Goal: Check status: Check status

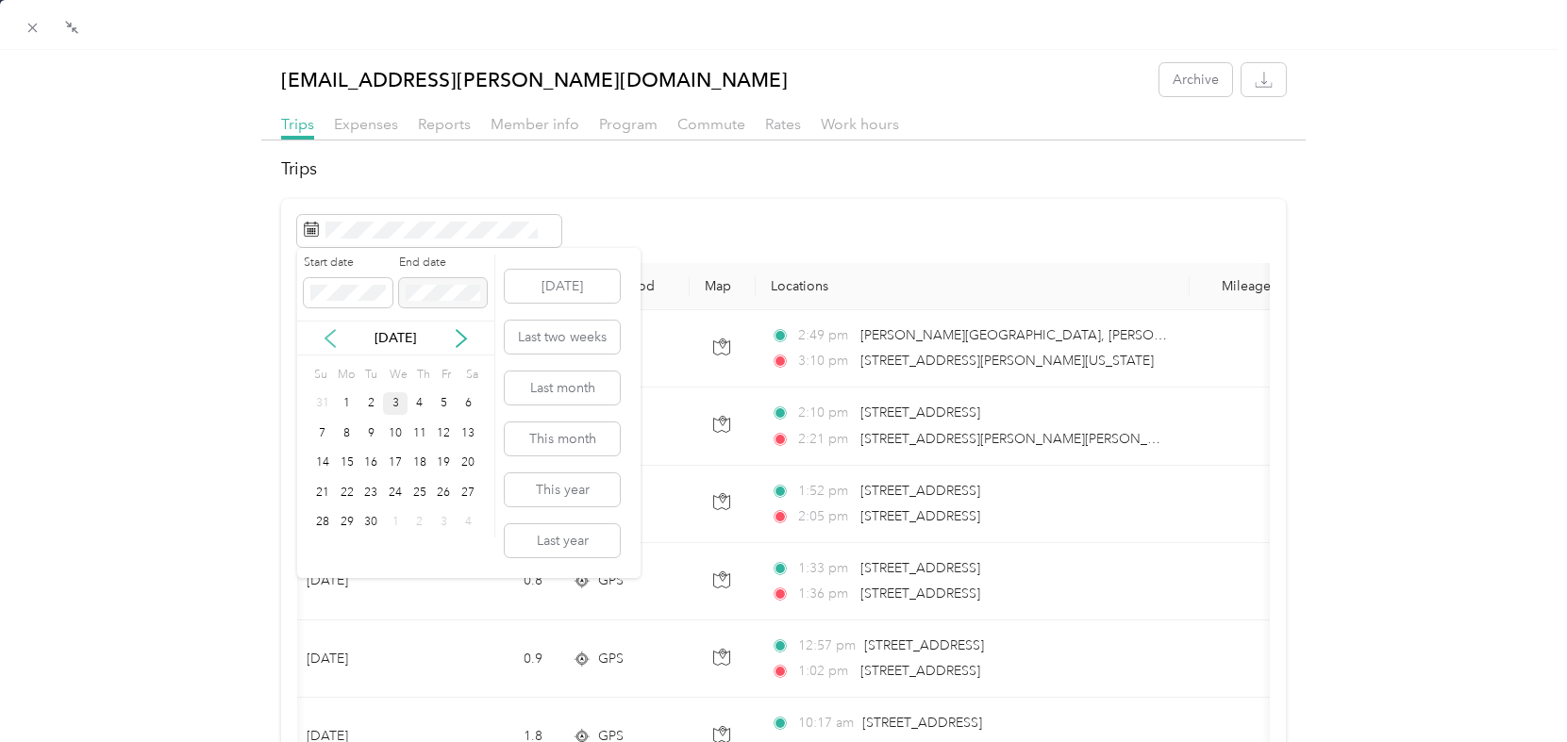
click at [330, 341] on icon at bounding box center [330, 338] width 19 height 19
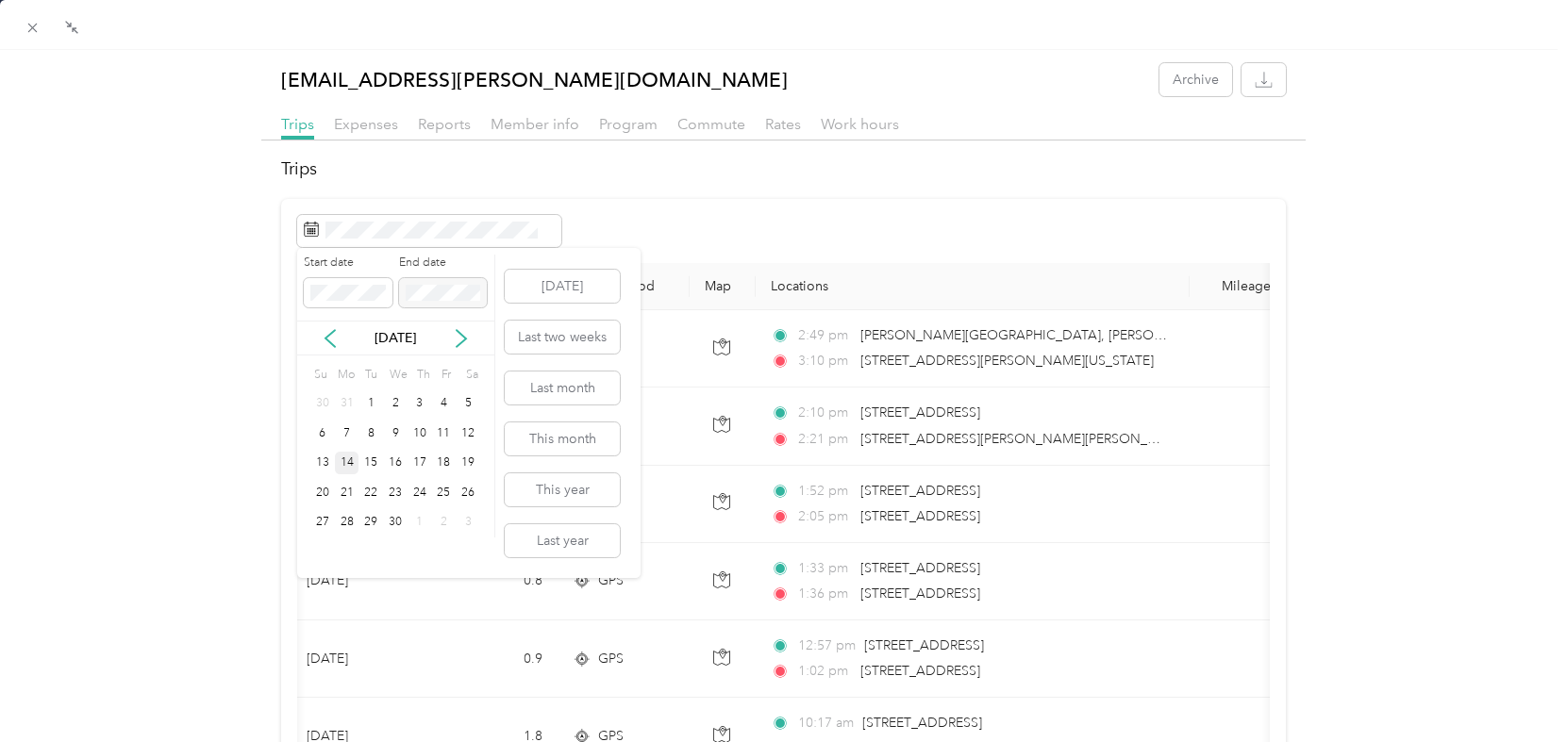
click at [348, 462] on div "14" at bounding box center [347, 464] width 25 height 24
click at [380, 461] on div "15" at bounding box center [370, 464] width 25 height 24
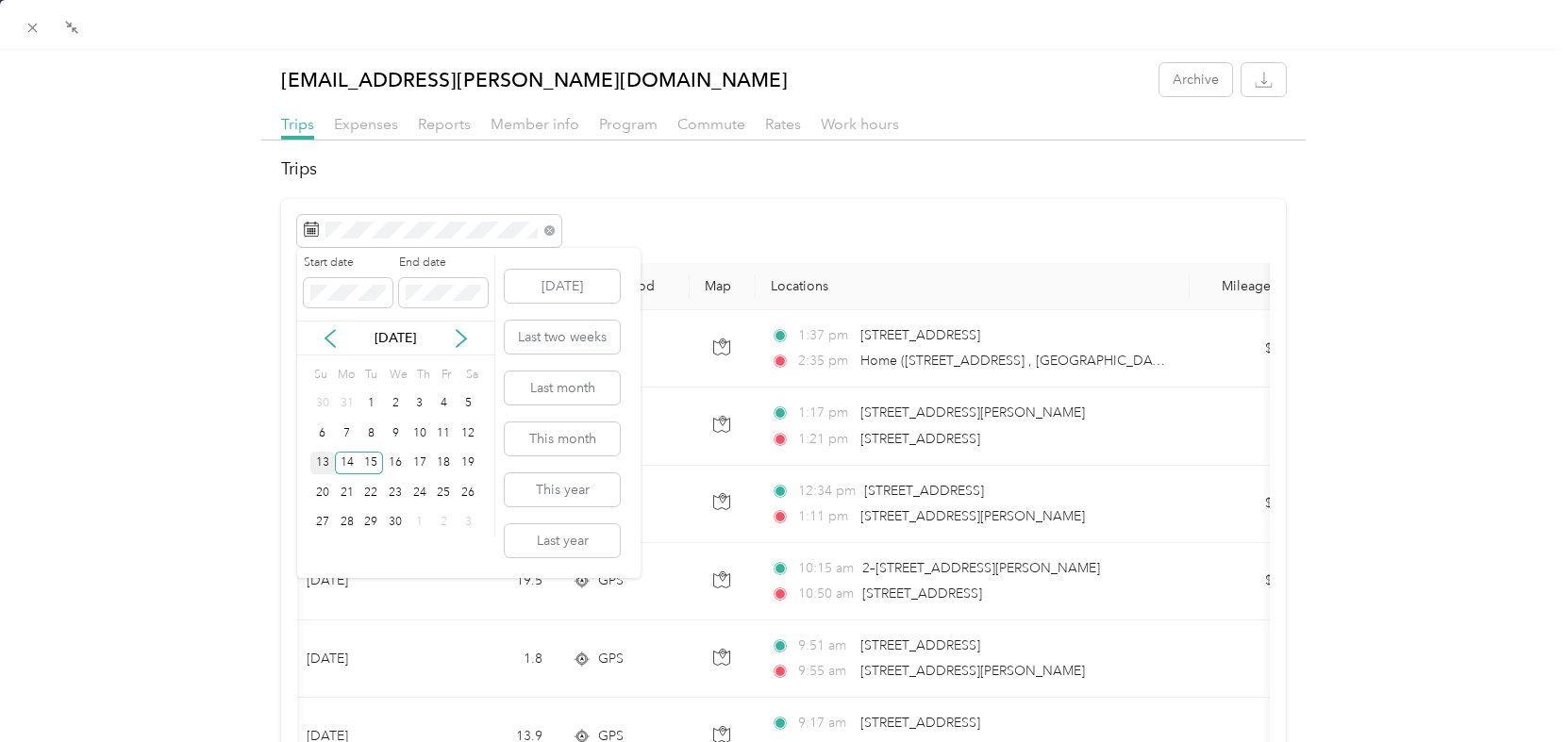
click at [327, 458] on div "13" at bounding box center [322, 464] width 25 height 24
click at [374, 464] on div "15" at bounding box center [370, 464] width 25 height 24
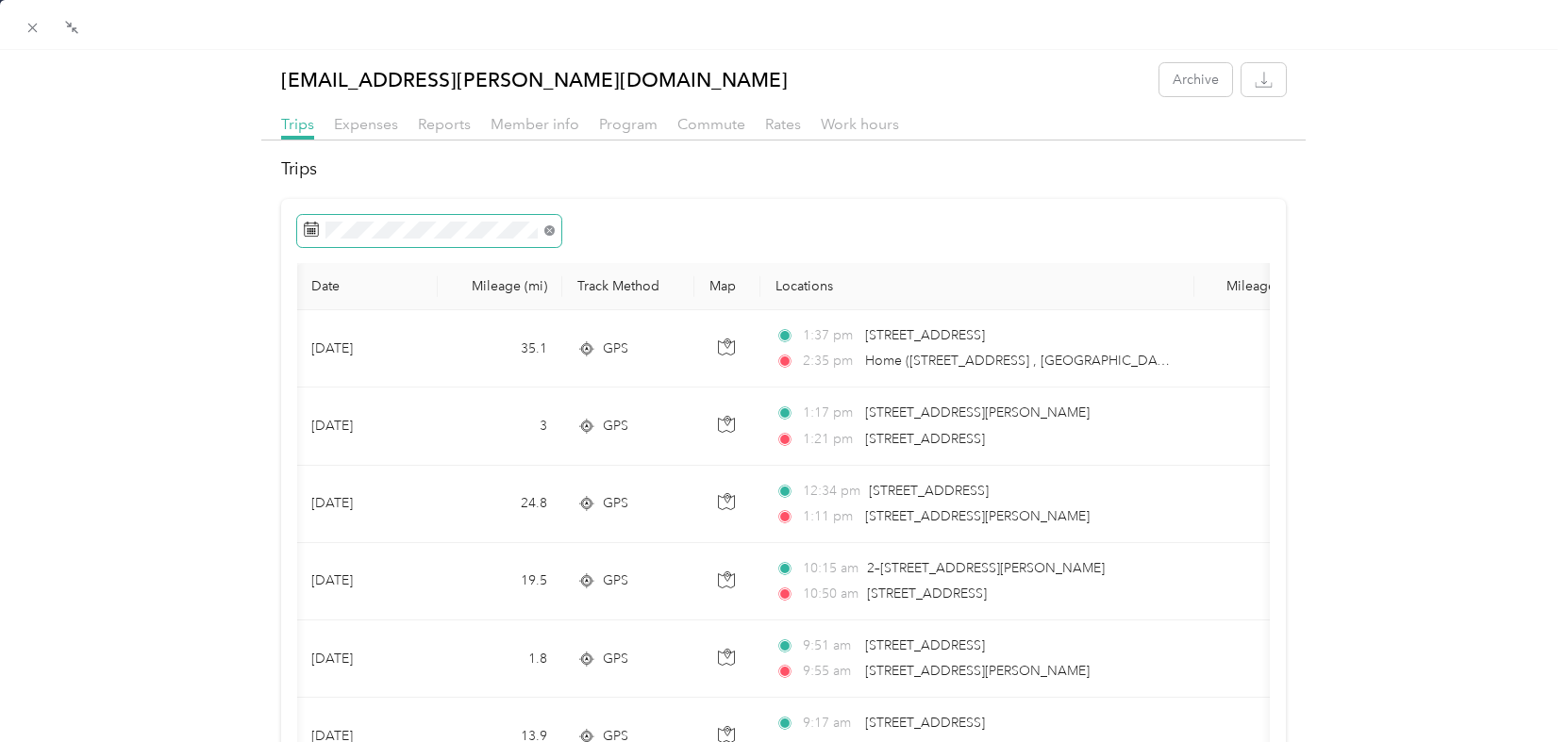
click at [552, 229] on icon at bounding box center [549, 230] width 10 height 10
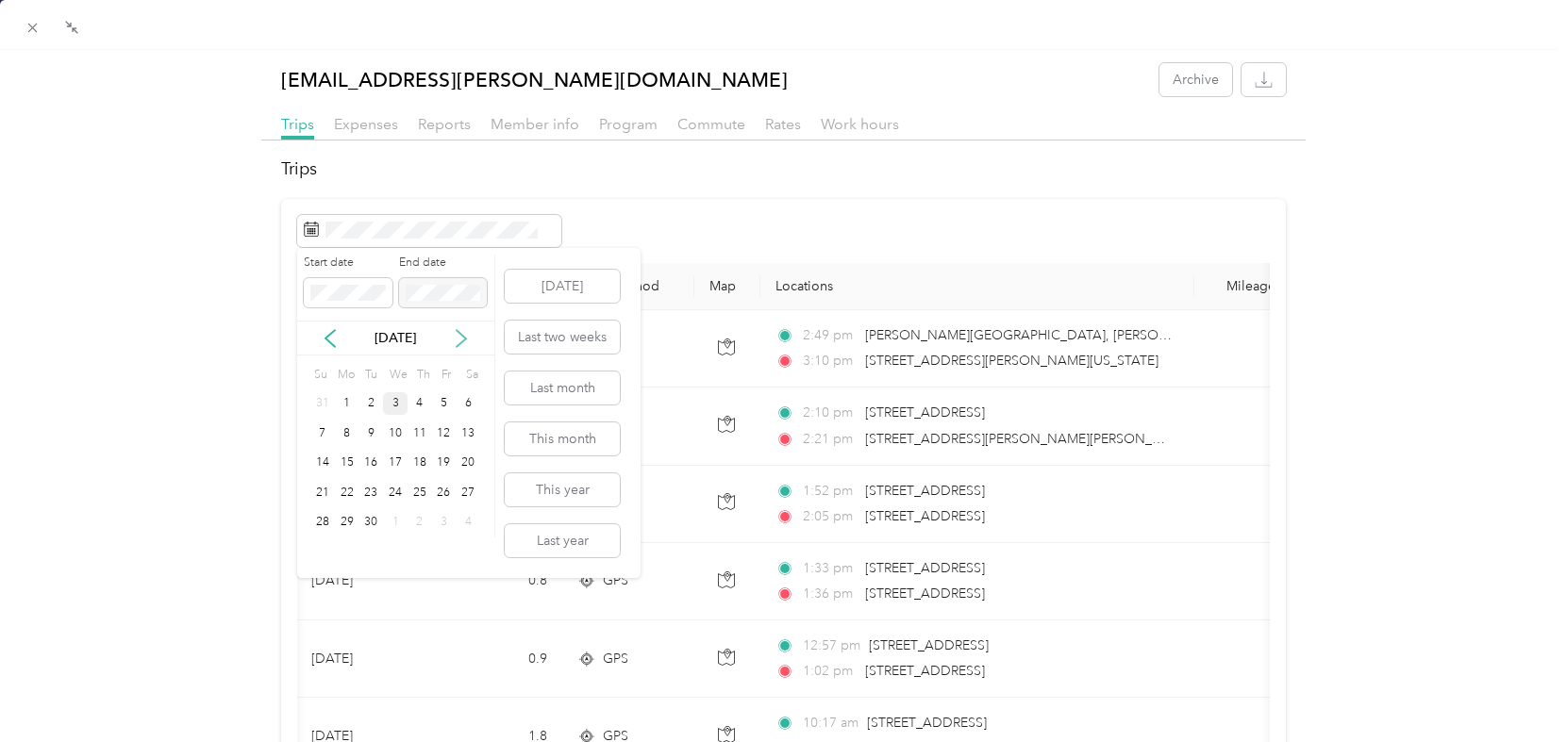
click at [461, 341] on icon at bounding box center [461, 338] width 9 height 17
click at [466, 338] on icon at bounding box center [461, 338] width 9 height 17
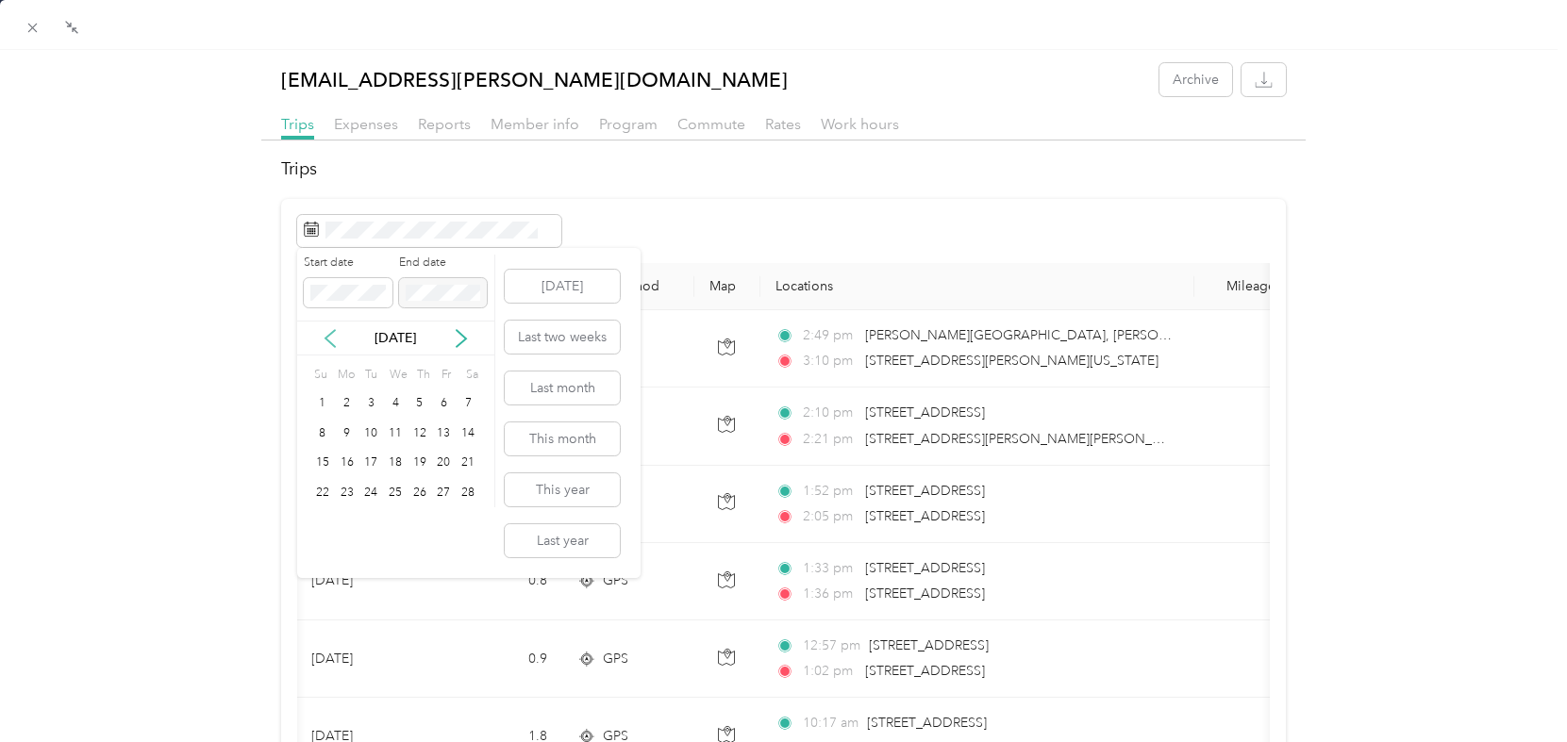
click at [329, 335] on icon at bounding box center [329, 338] width 9 height 17
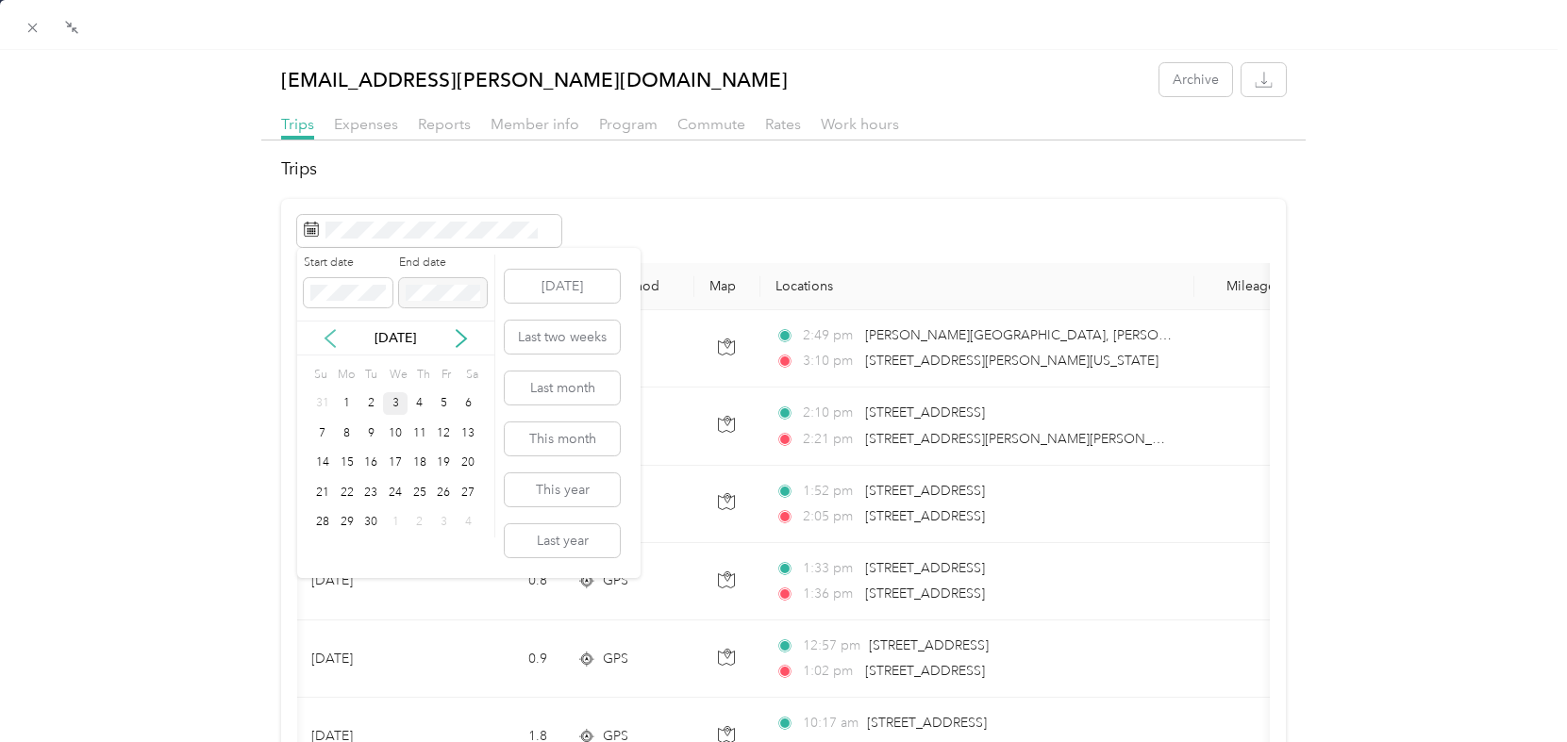
click at [329, 335] on icon at bounding box center [329, 338] width 9 height 17
click at [323, 432] on div "3" at bounding box center [322, 434] width 25 height 24
click at [371, 432] on div "5" at bounding box center [370, 434] width 25 height 24
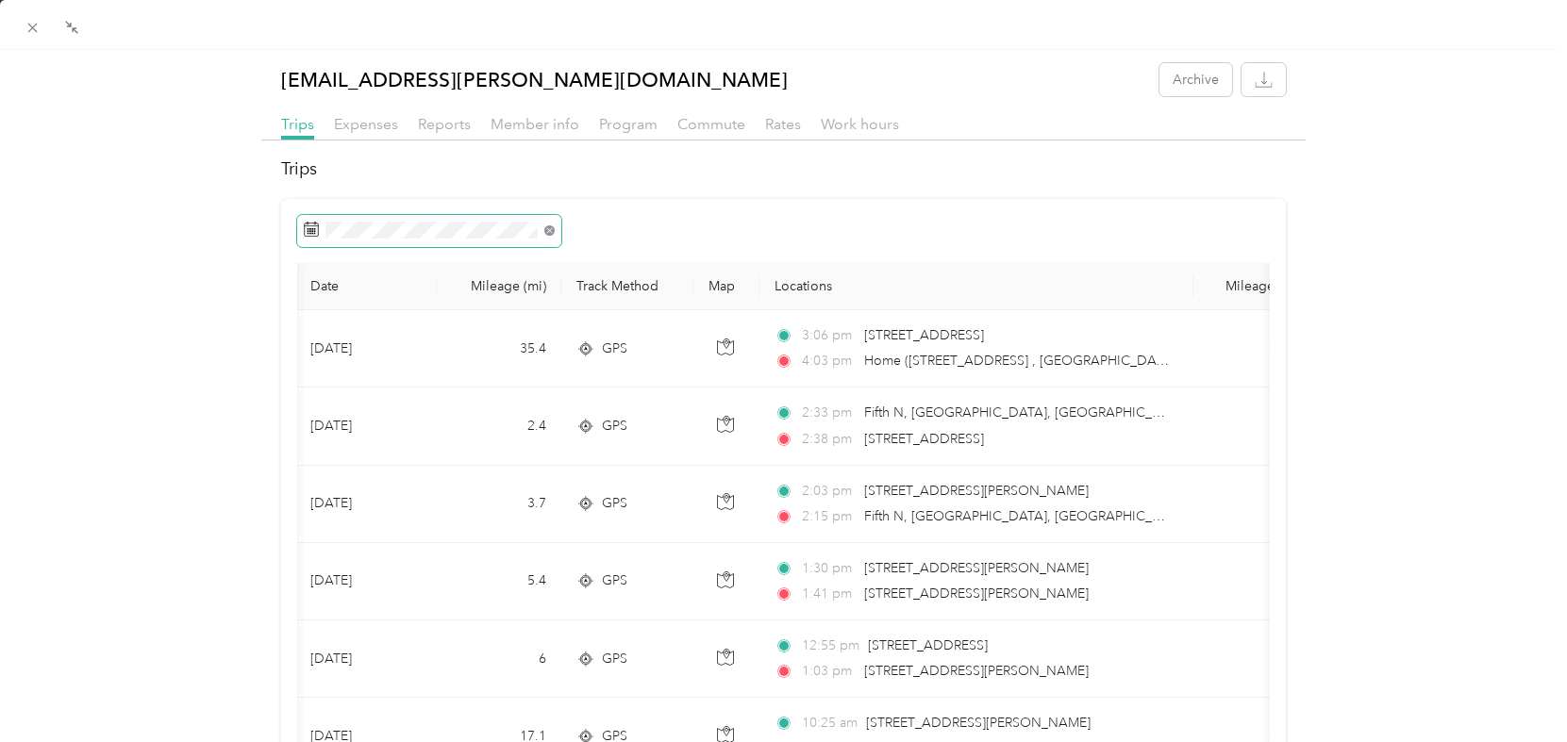
click at [552, 226] on icon at bounding box center [549, 230] width 10 height 10
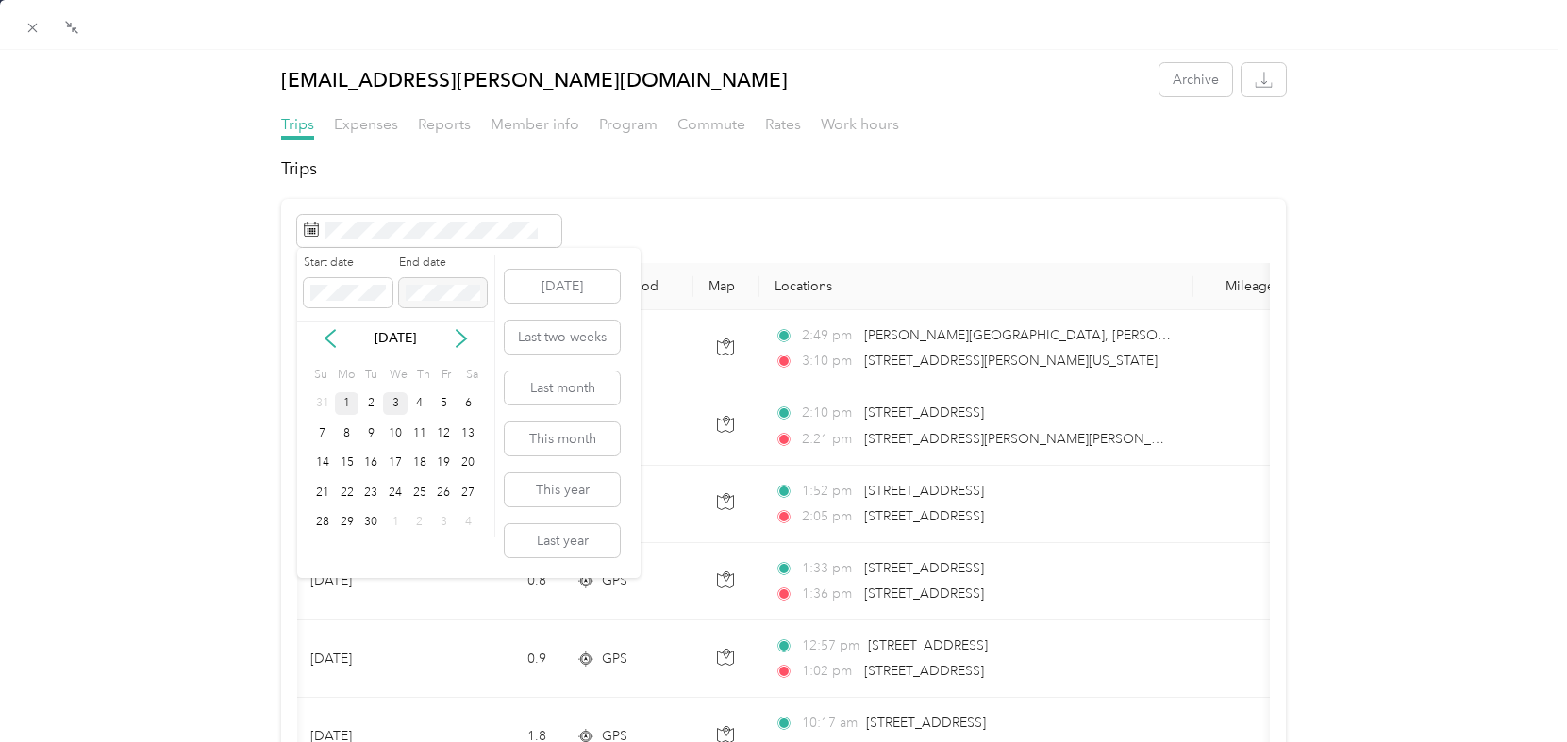
click at [349, 405] on div "1" at bounding box center [347, 404] width 25 height 24
click at [420, 404] on div "4" at bounding box center [420, 404] width 25 height 24
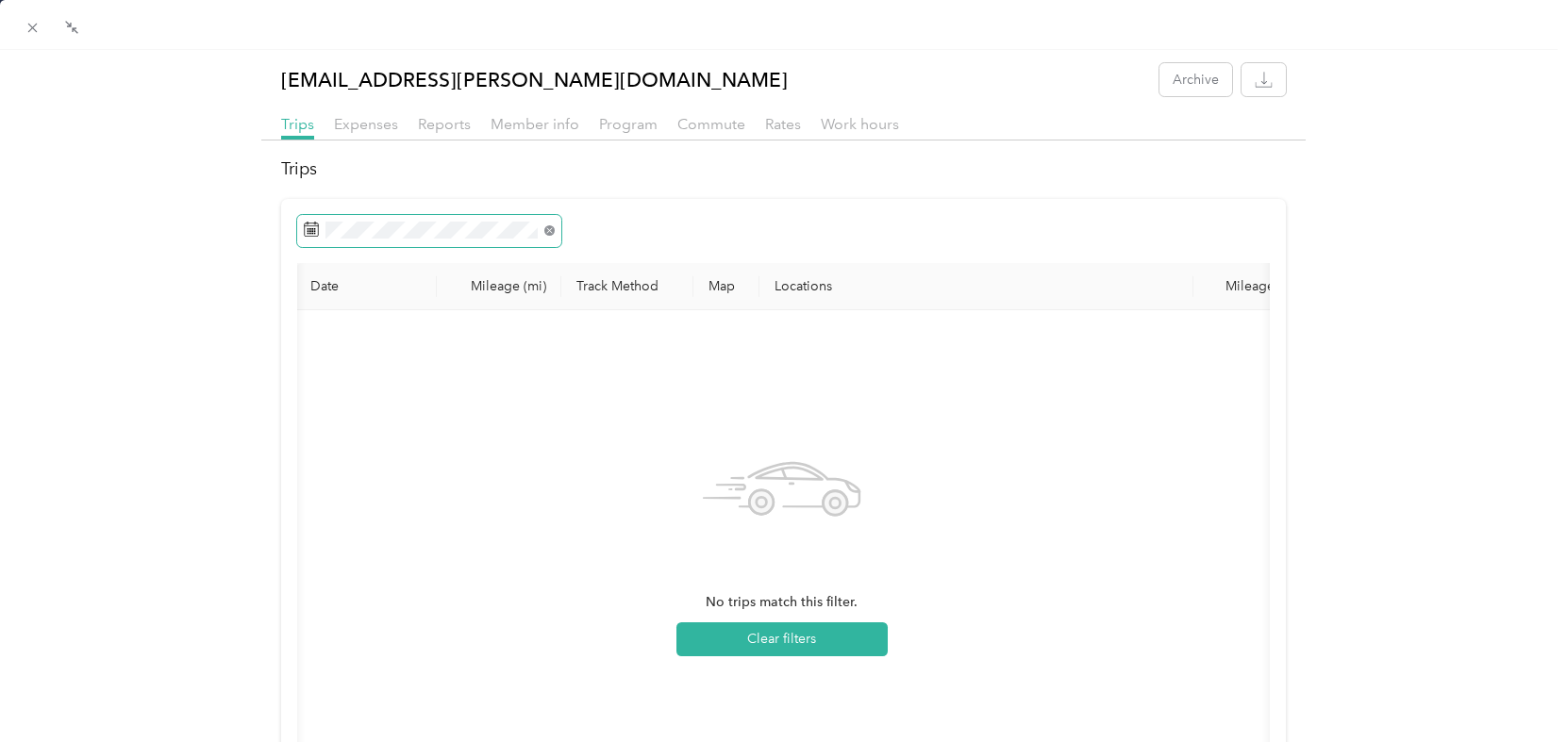
click at [548, 229] on icon at bounding box center [550, 231] width 6 height 6
